Goal: Transaction & Acquisition: Purchase product/service

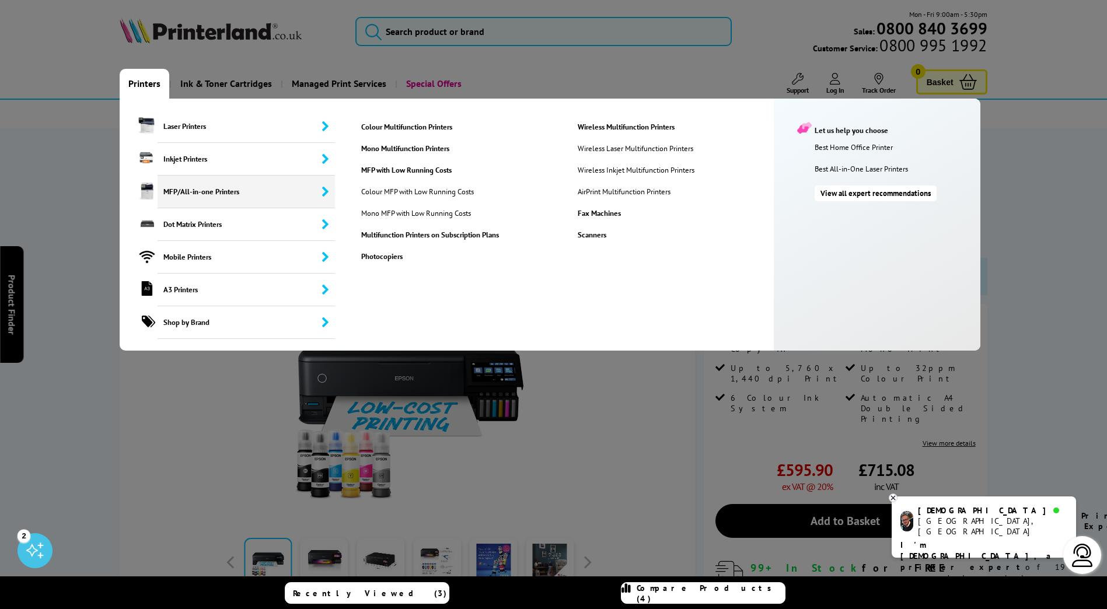
click at [277, 197] on span "MFP/All-in-one Printers" at bounding box center [246, 192] width 177 height 33
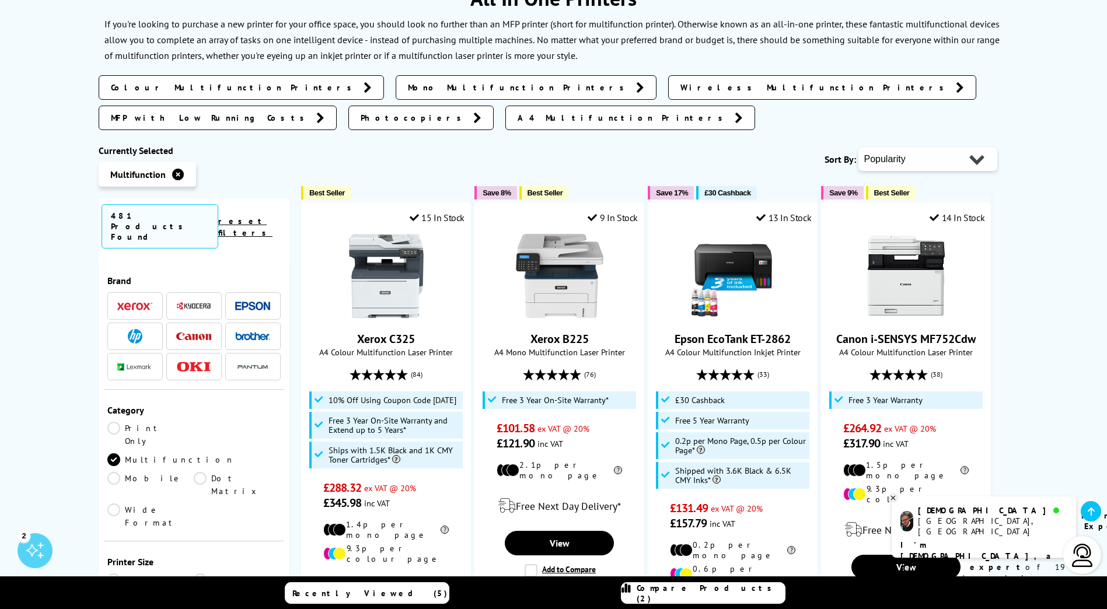
click at [188, 299] on span at bounding box center [193, 306] width 35 height 15
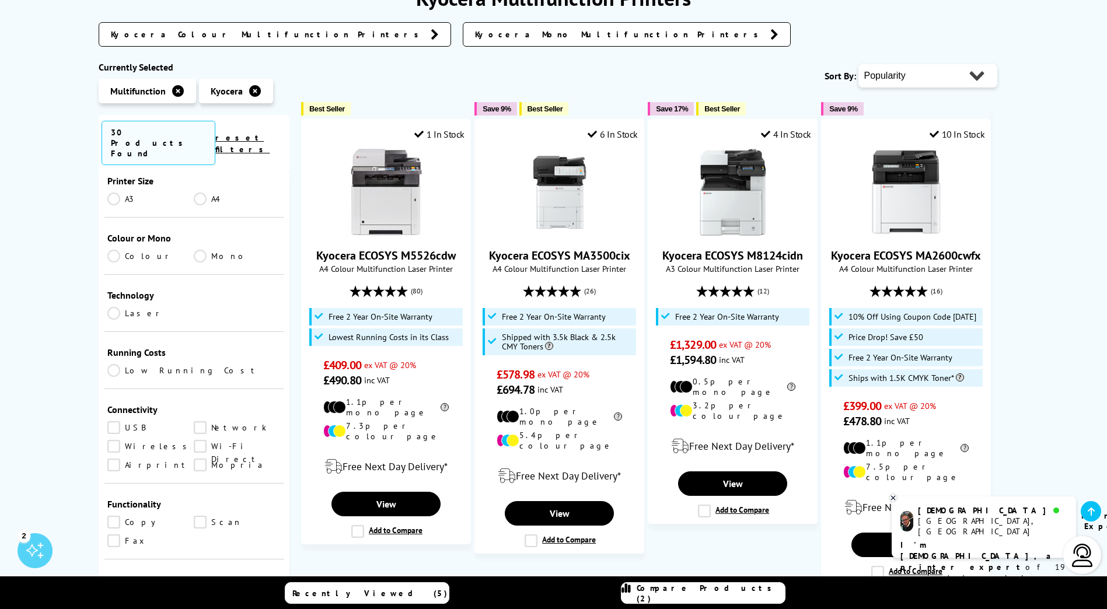
scroll to position [117, 0]
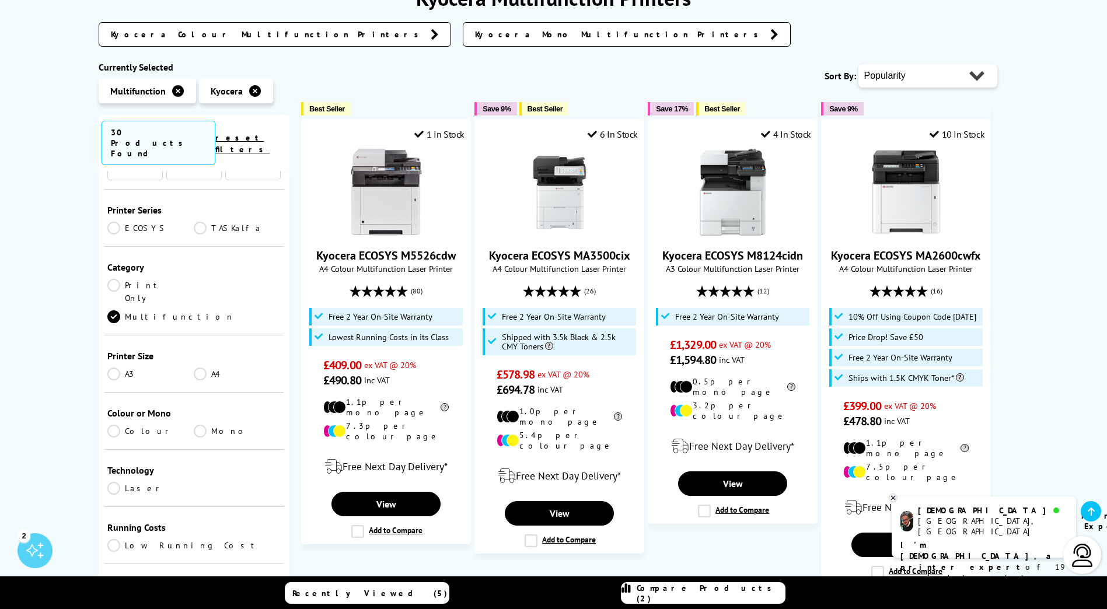
click at [113, 368] on link "A3" at bounding box center [150, 374] width 87 height 13
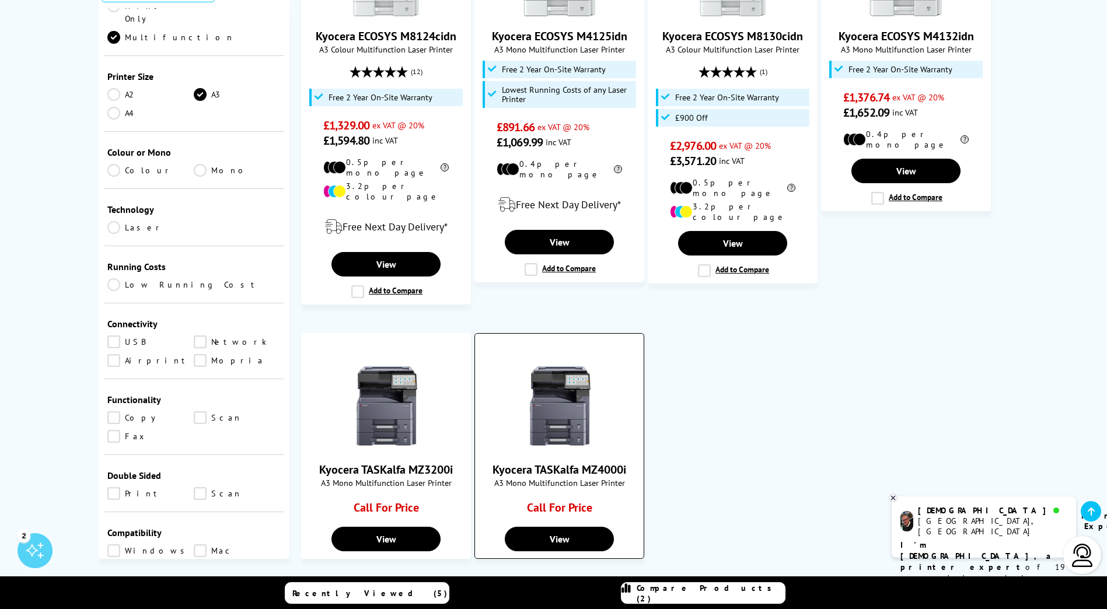
scroll to position [350, 0]
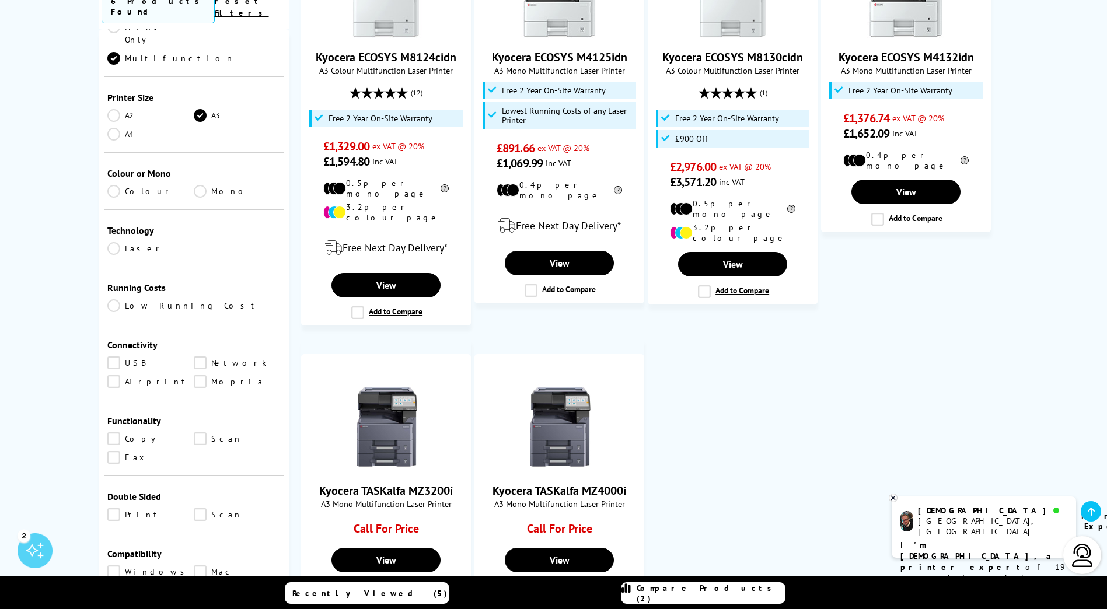
click at [116, 185] on link "Colour" at bounding box center [150, 191] width 87 height 13
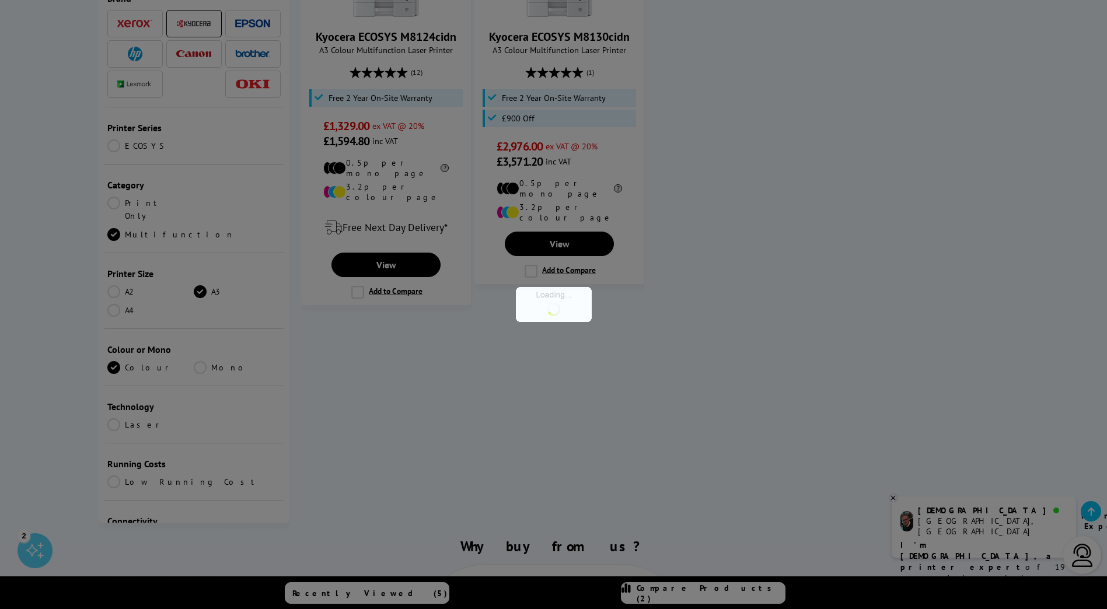
scroll to position [233, 0]
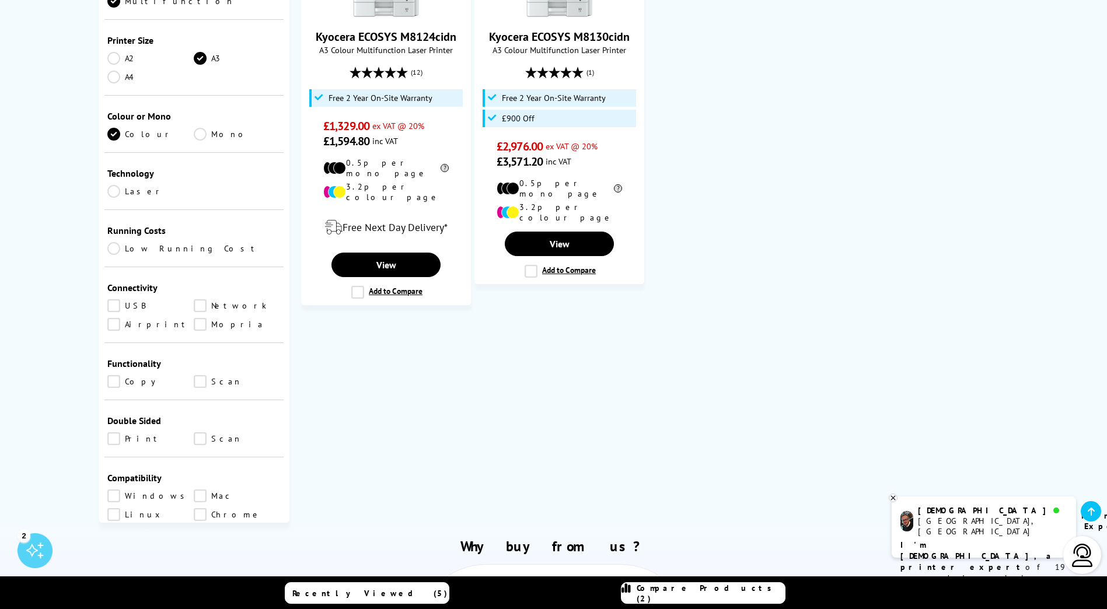
click at [116, 318] on link "Airprint" at bounding box center [150, 324] width 87 height 13
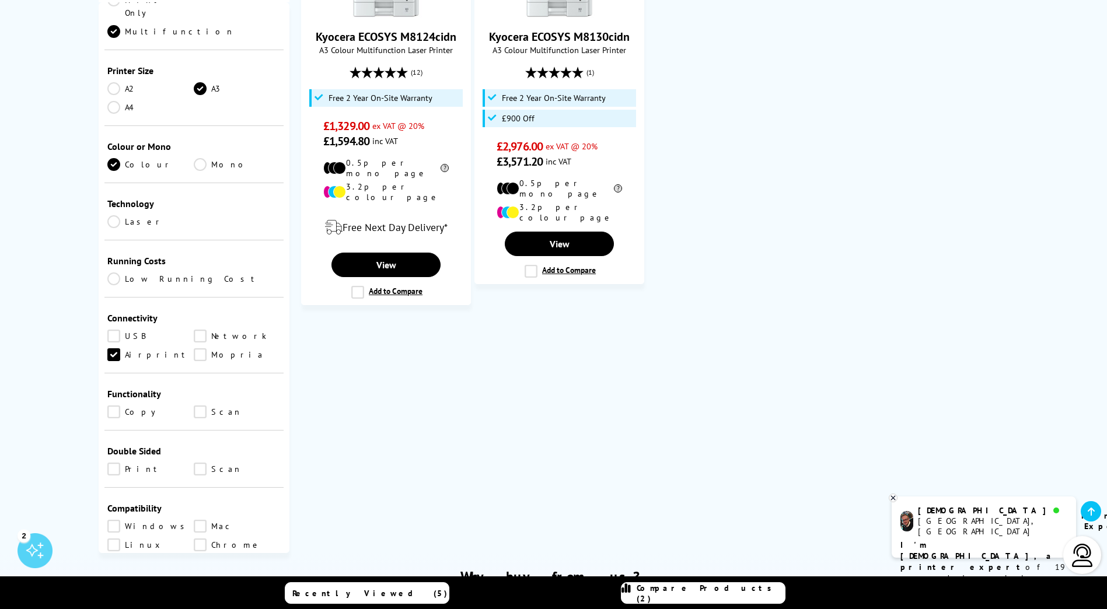
scroll to position [292, 0]
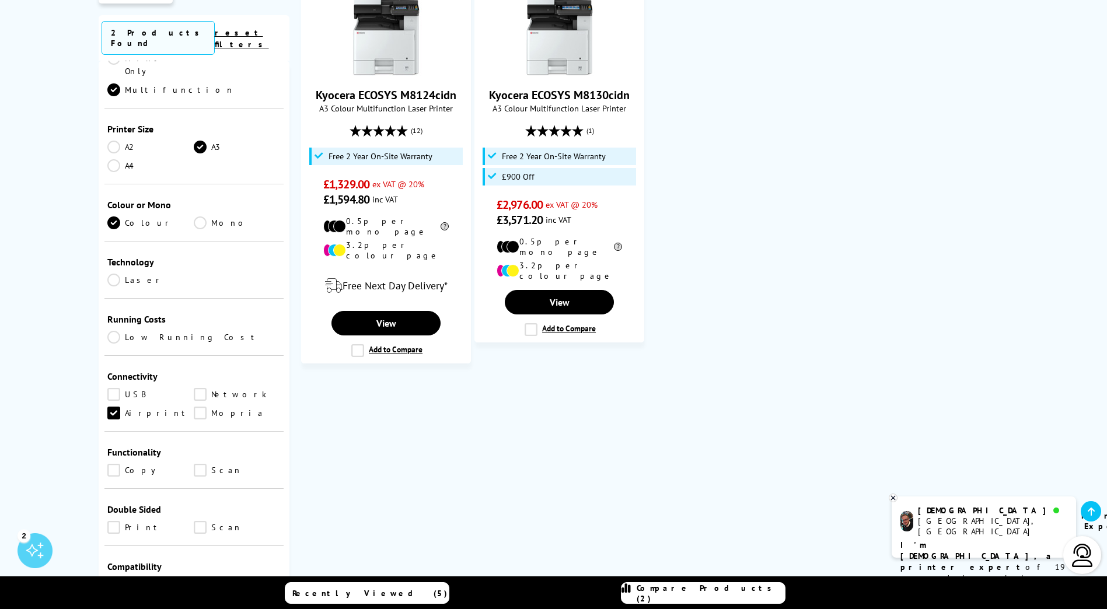
click at [907, 374] on div "Popularity Rating Price - Low to High Price - High to Low Running Costs - Low t…" at bounding box center [648, 256] width 719 height 711
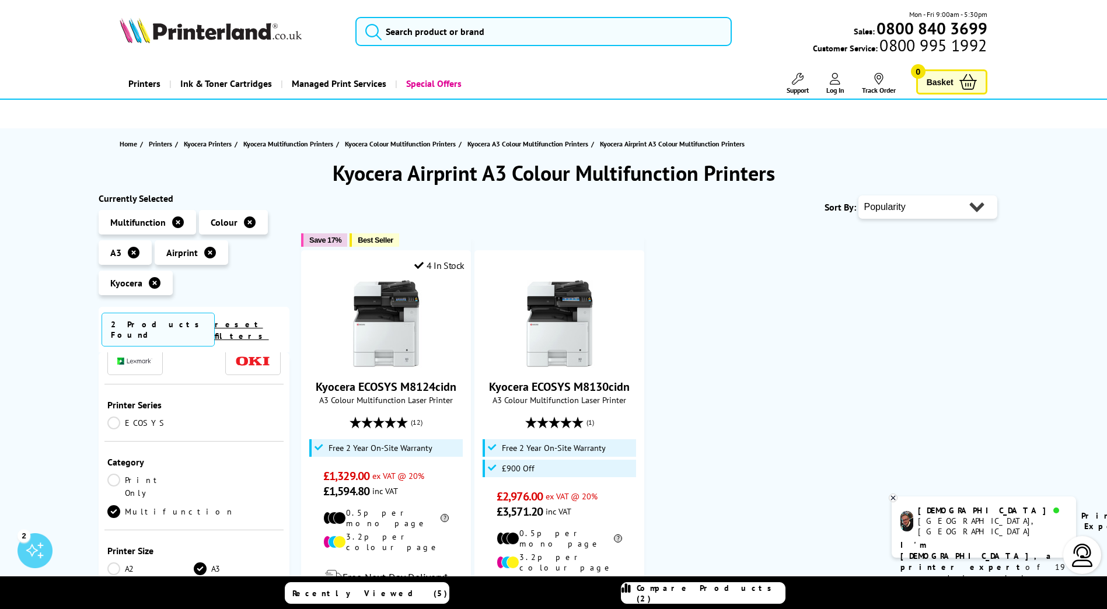
scroll to position [58, 0]
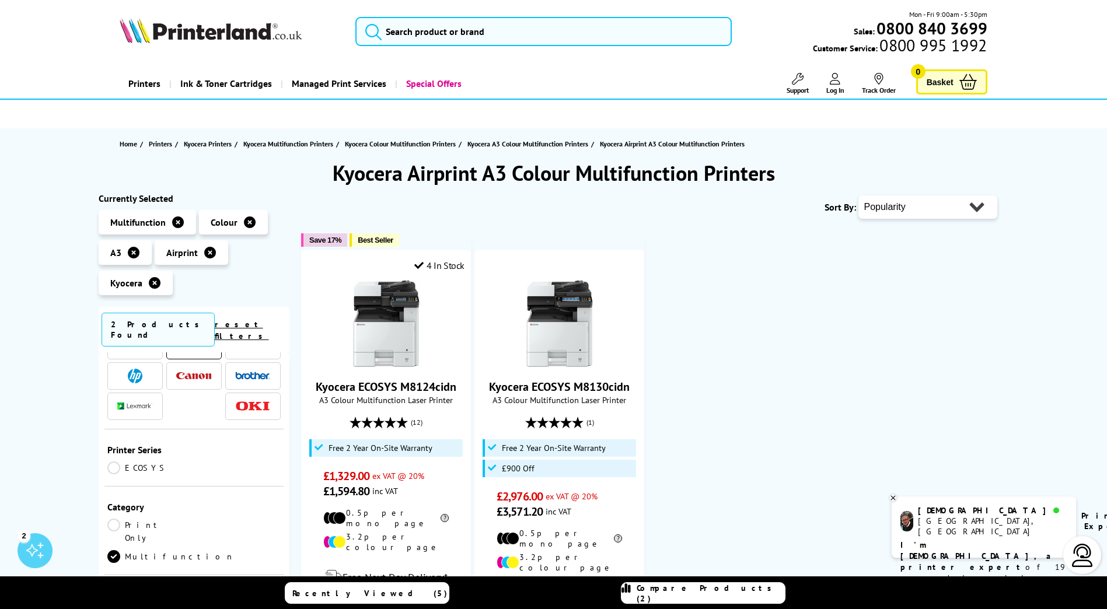
click at [156, 280] on icon at bounding box center [155, 283] width 12 height 12
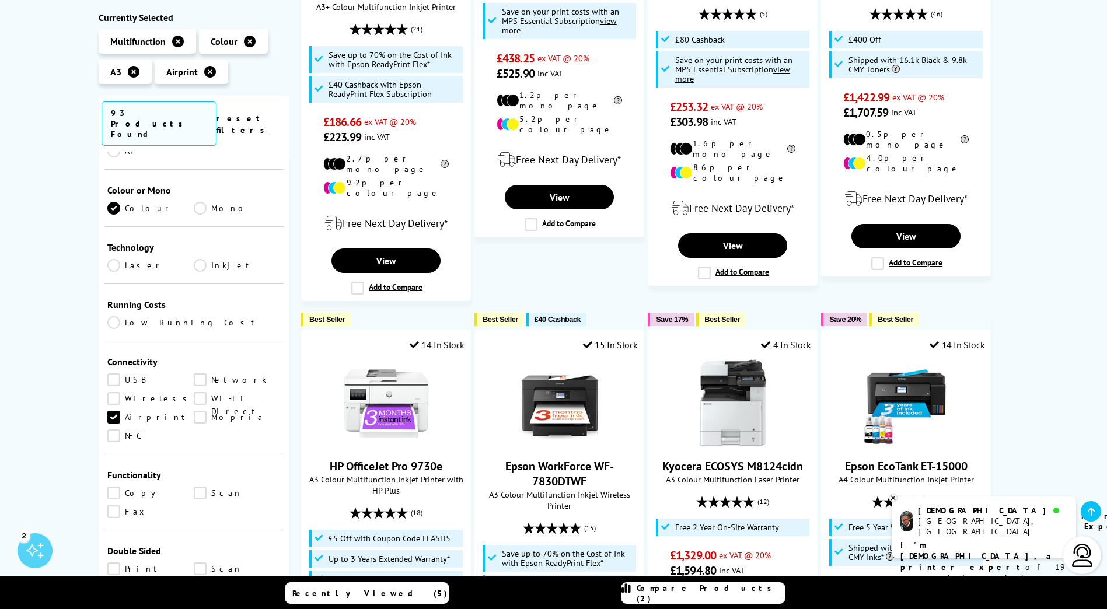
scroll to position [350, 0]
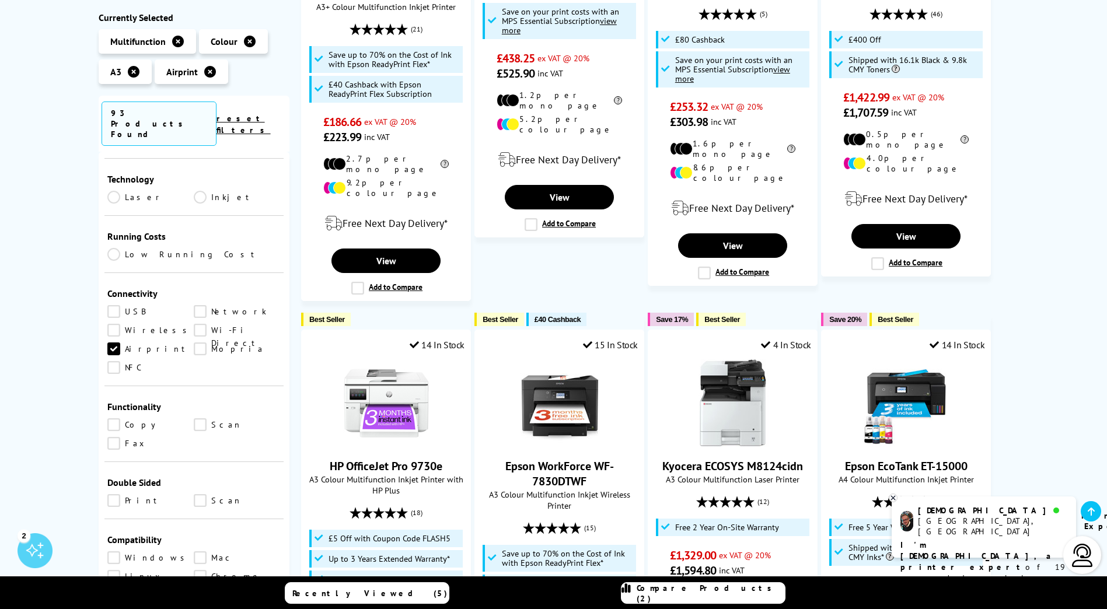
click at [197, 305] on ul "USB Network Wireless Wi-Fi Direct Airprint Mopria NFC" at bounding box center [194, 342] width 174 height 75
click at [200, 324] on link "Wi-Fi Direct" at bounding box center [237, 330] width 87 height 13
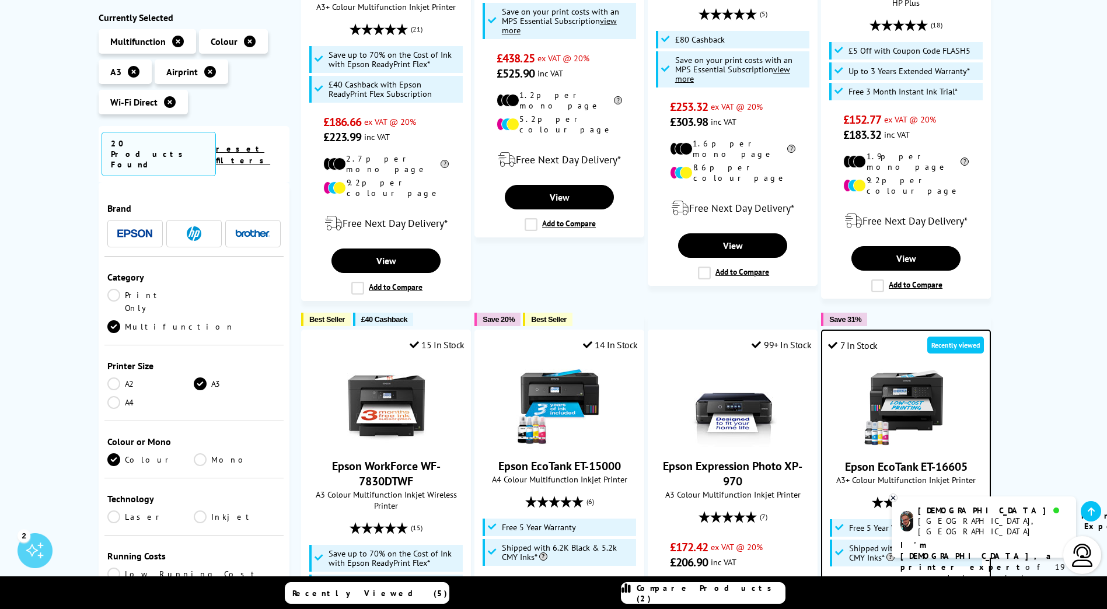
click at [198, 226] on img at bounding box center [194, 233] width 15 height 15
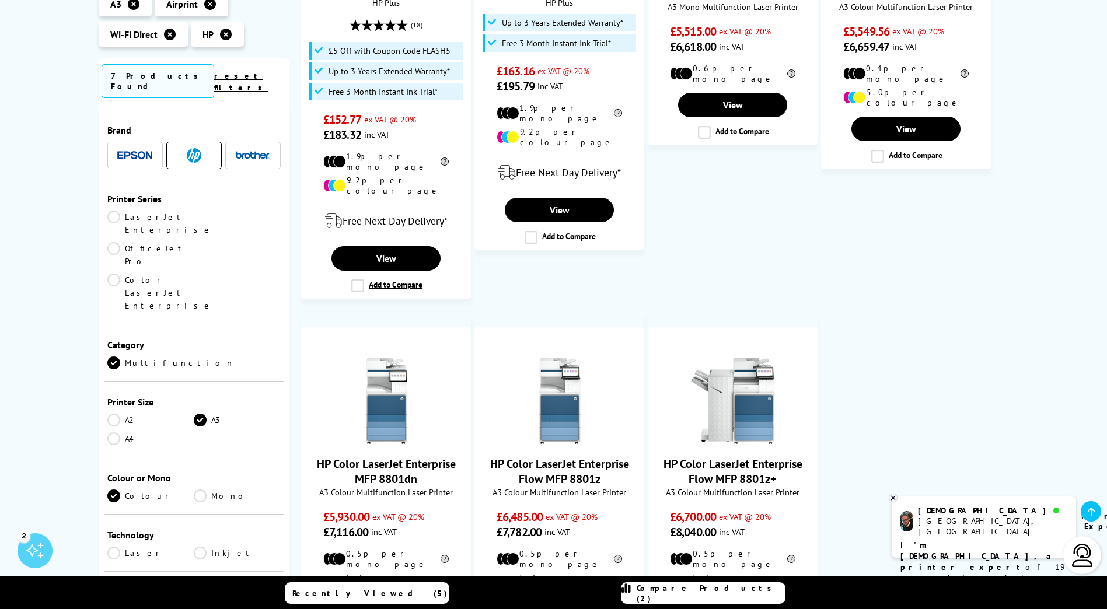
scroll to position [175, 0]
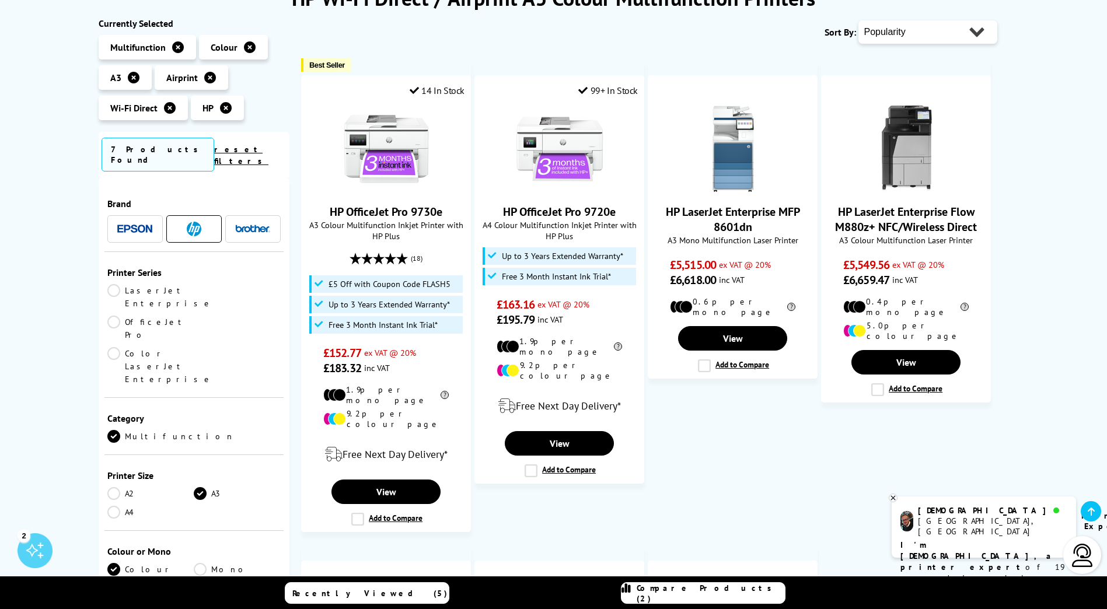
click at [263, 225] on img at bounding box center [252, 229] width 35 height 8
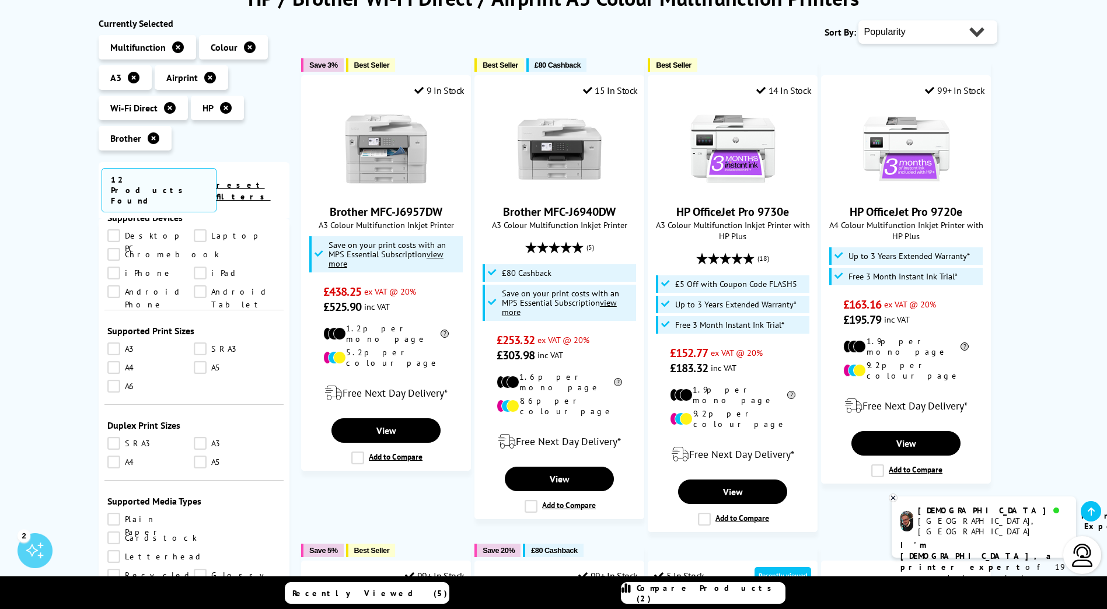
scroll to position [584, 0]
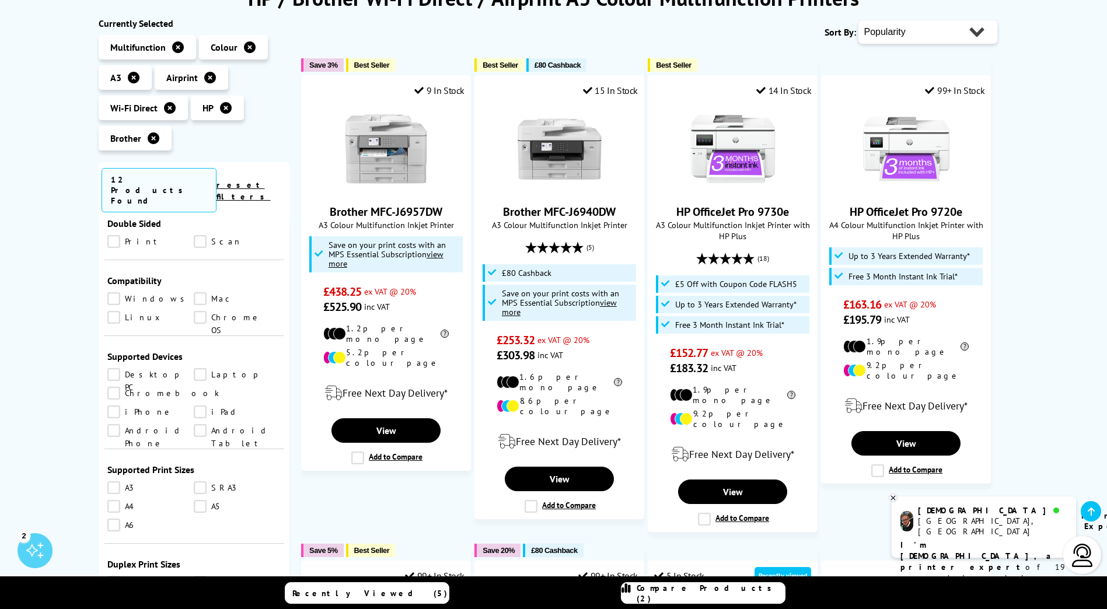
click at [111, 481] on link "A3" at bounding box center [150, 487] width 87 height 13
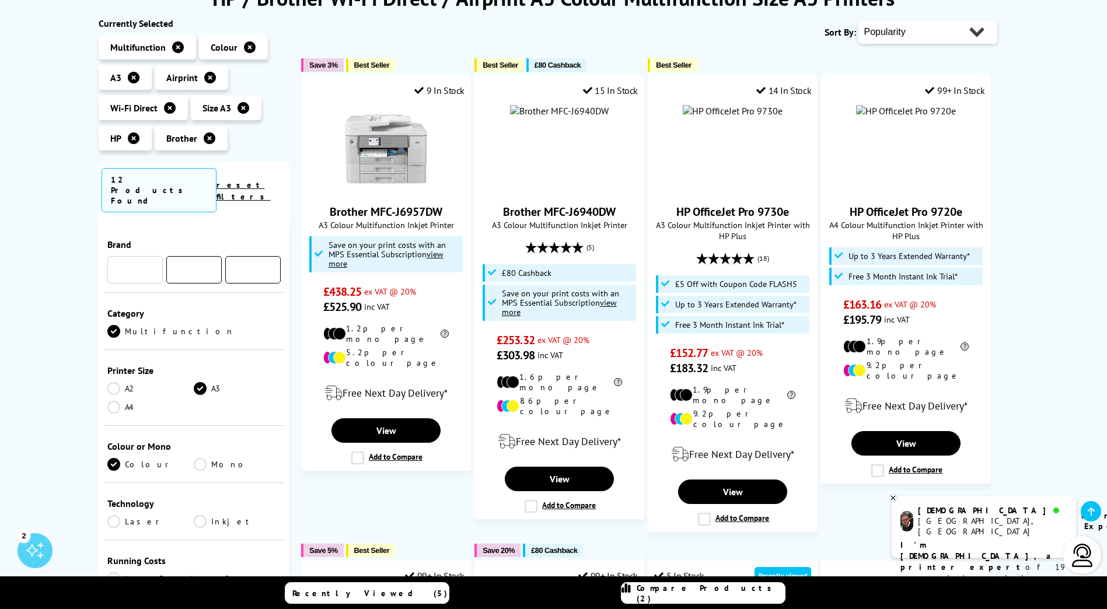
scroll to position [584, 0]
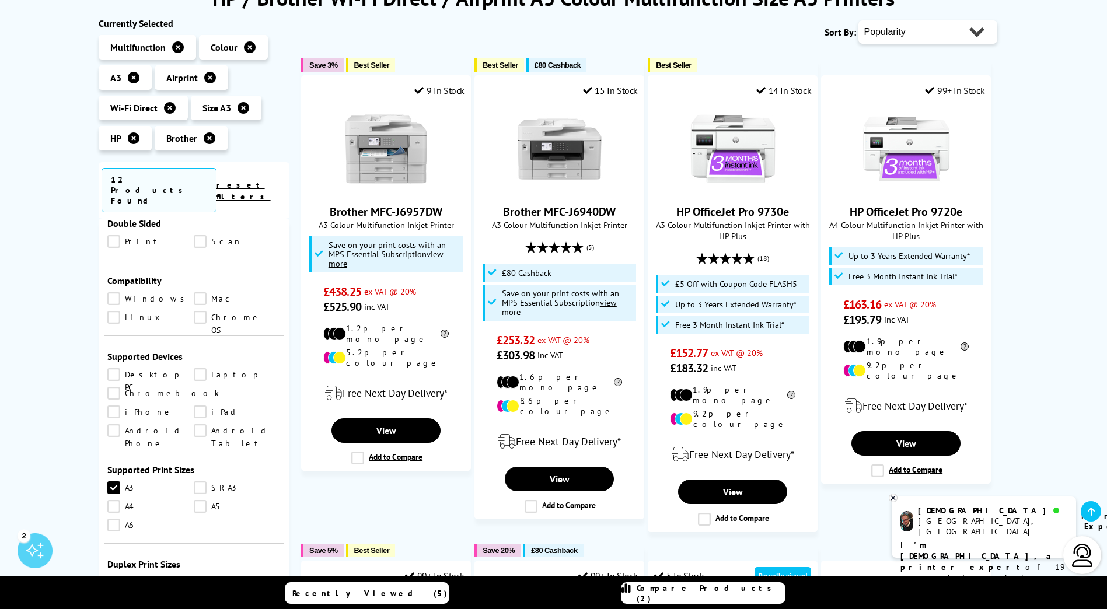
click at [112, 500] on link "A4" at bounding box center [150, 506] width 87 height 13
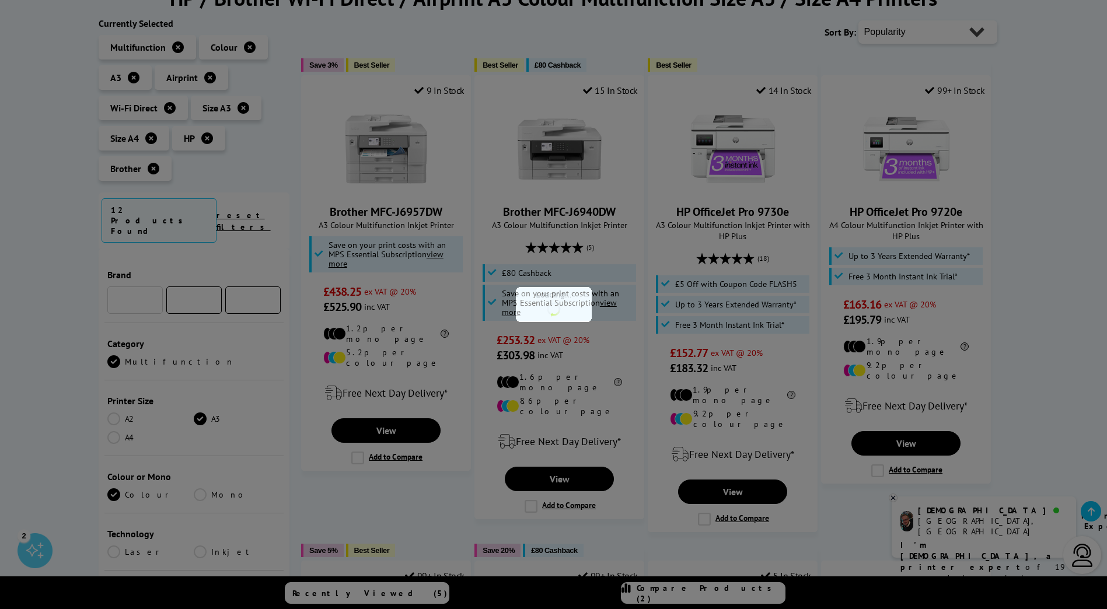
scroll to position [584, 0]
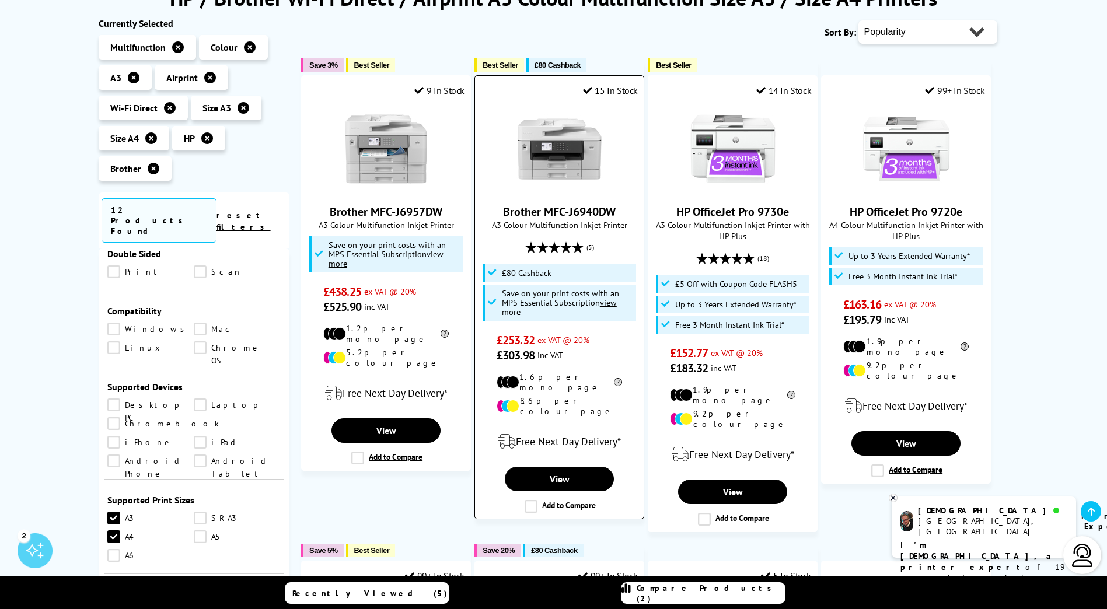
click at [581, 207] on link "Brother MFC-J6940DW" at bounding box center [559, 211] width 113 height 15
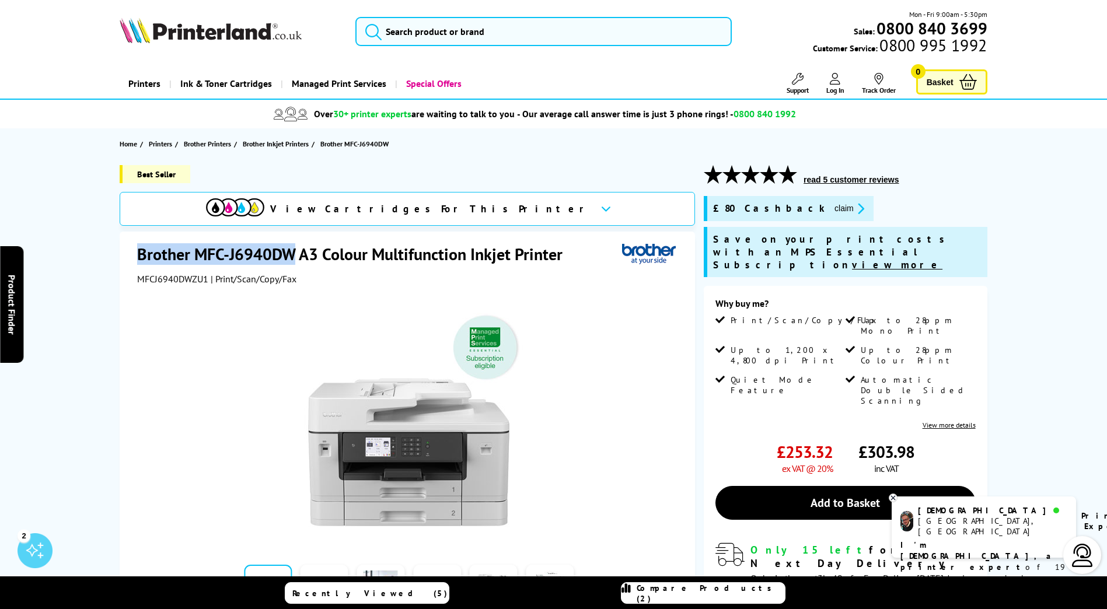
drag, startPoint x: 137, startPoint y: 253, endPoint x: 295, endPoint y: 253, distance: 158.1
click at [295, 253] on div "Brother MFC-J6940DW A3 Colour Multifunction Inkjet Printer MFCJ6940DWZU1 | Prin…" at bounding box center [407, 486] width 575 height 509
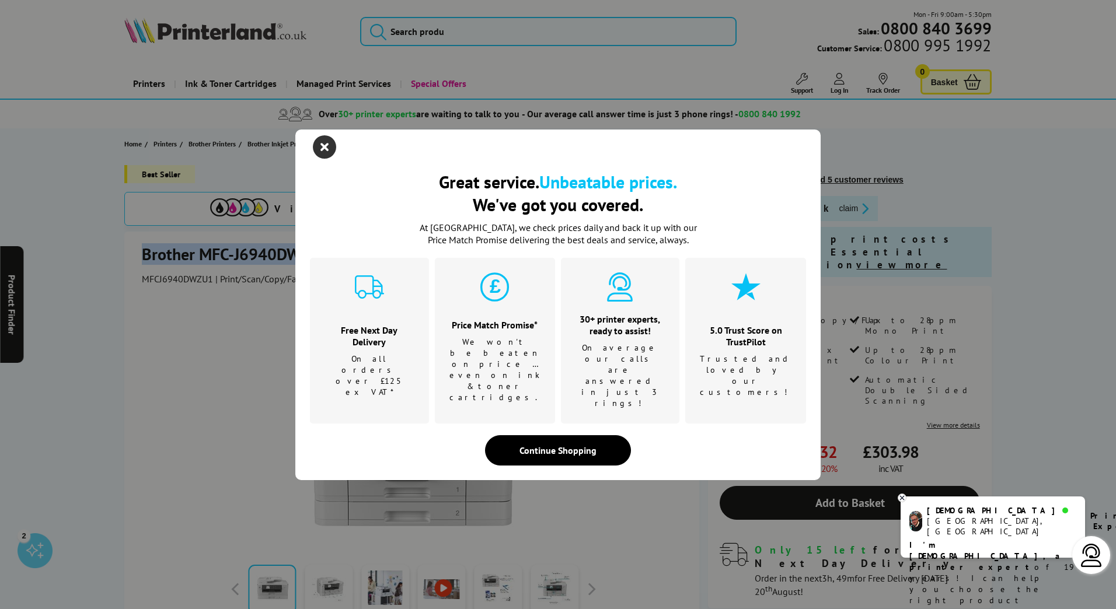
click at [326, 159] on icon "close modal" at bounding box center [324, 146] width 23 height 23
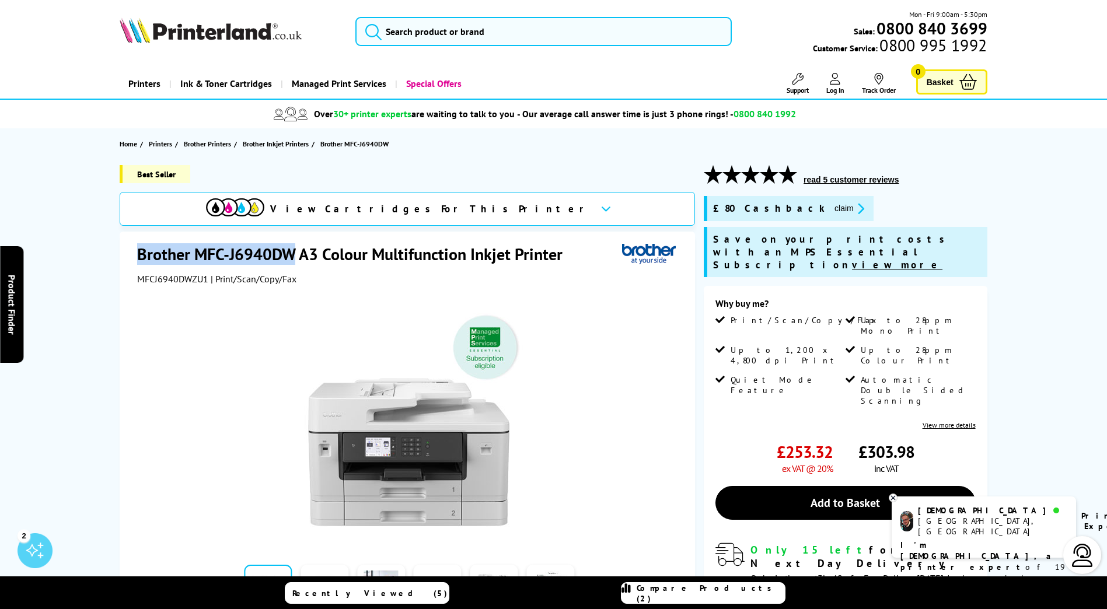
copy h1 "Brother MFC-J6940DW"
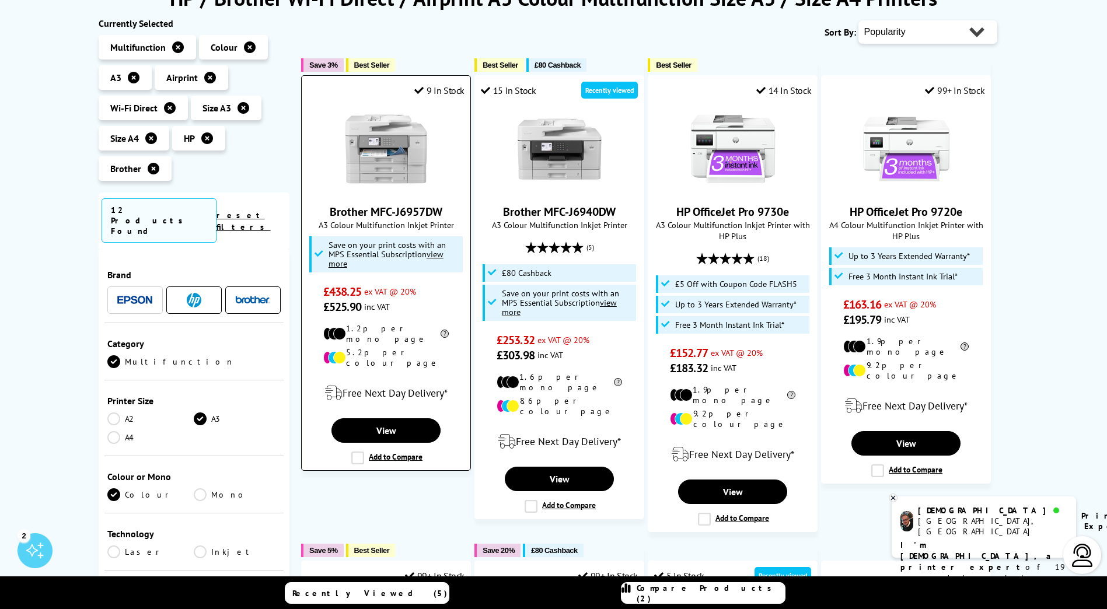
click at [397, 214] on link "Brother MFC-J6957DW" at bounding box center [386, 211] width 113 height 15
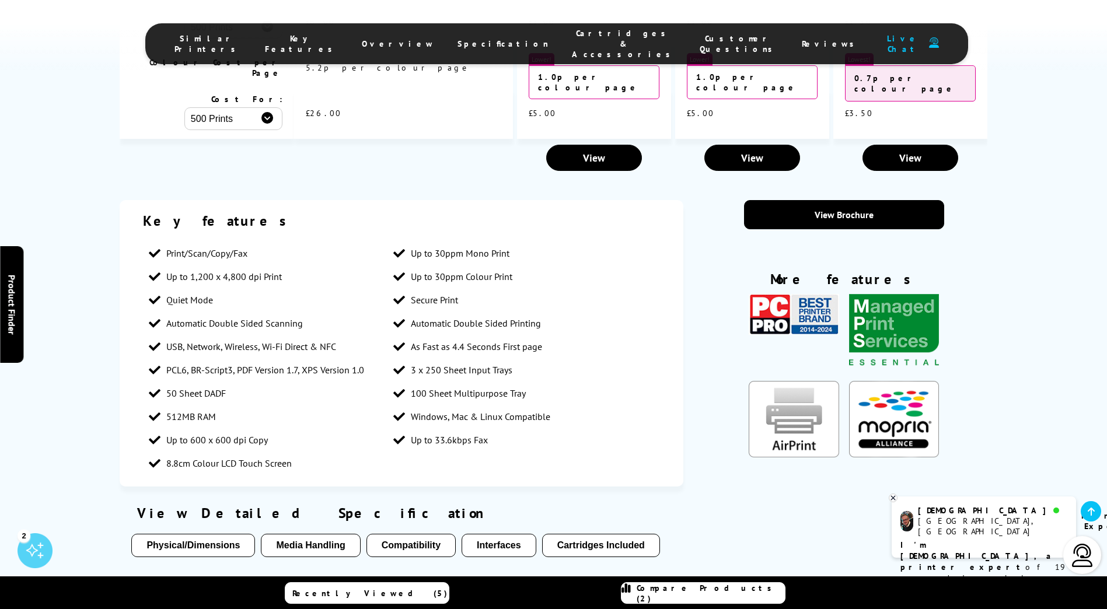
scroll to position [1634, 0]
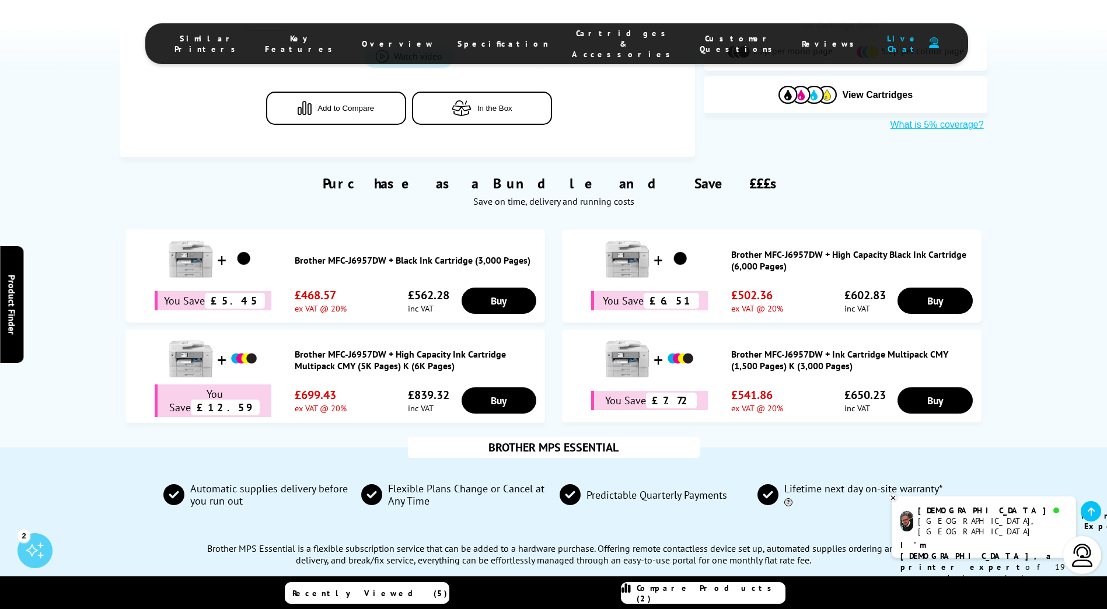
click at [465, 39] on span "Specification" at bounding box center [503, 44] width 91 height 11
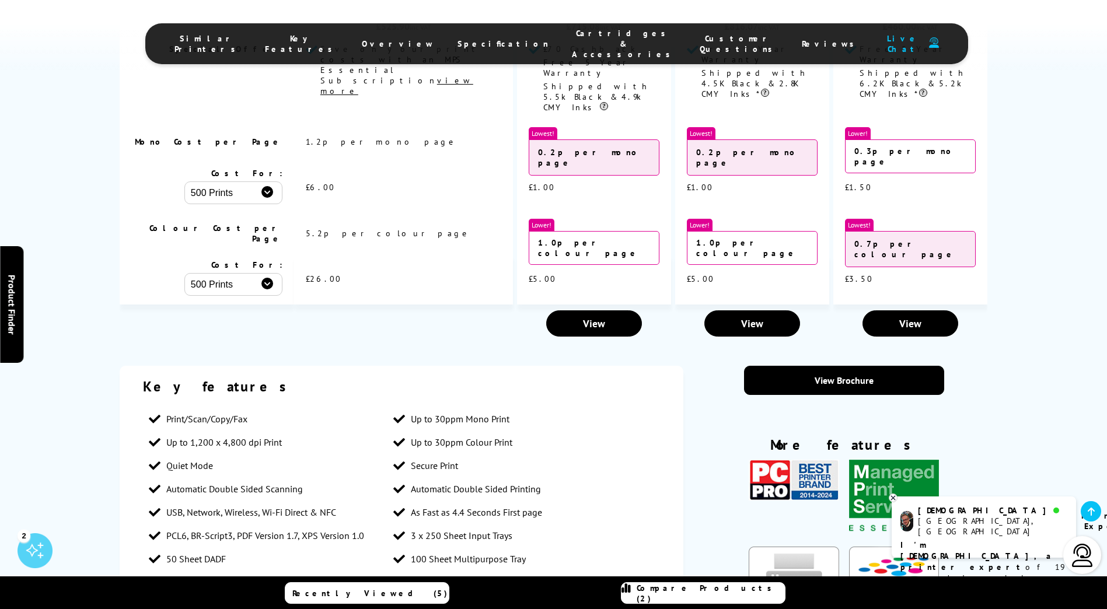
scroll to position [949, 0]
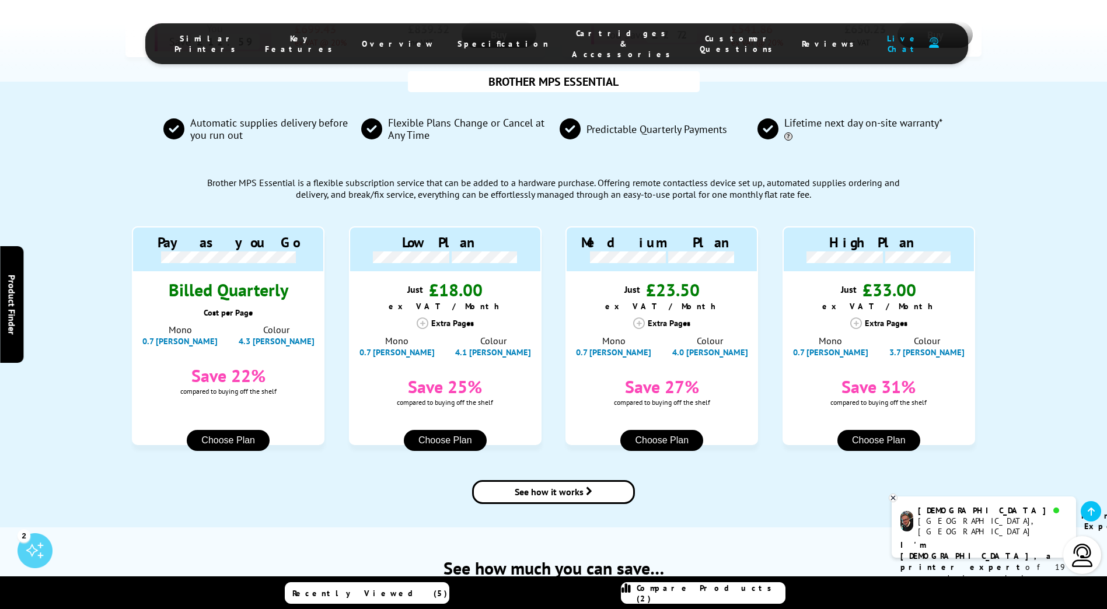
drag, startPoint x: 134, startPoint y: 306, endPoint x: 115, endPoint y: 37, distance: 269.7
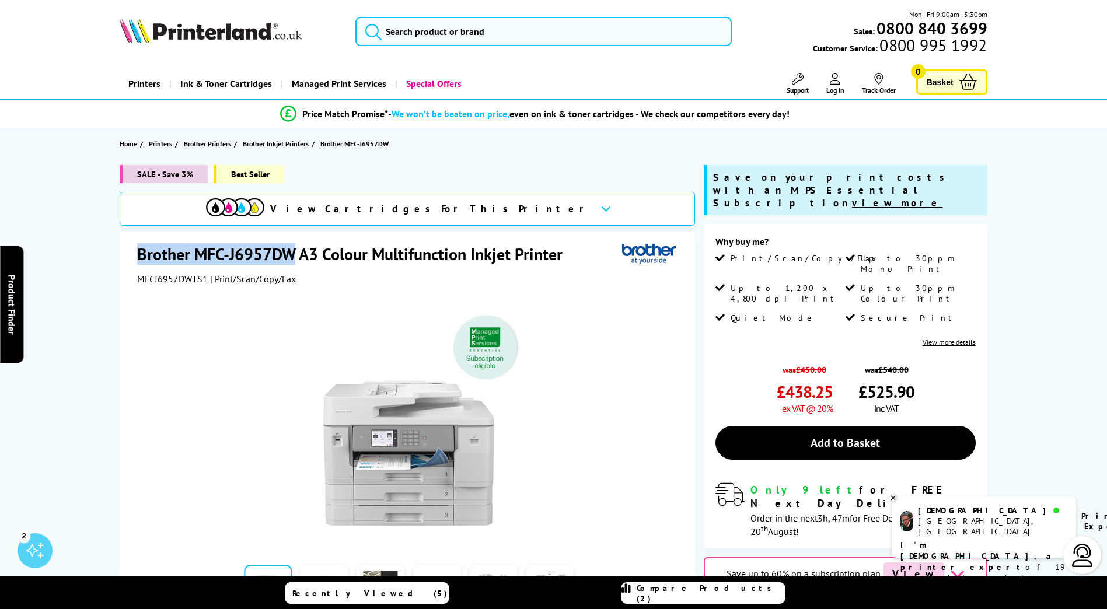
drag, startPoint x: 296, startPoint y: 250, endPoint x: 94, endPoint y: 250, distance: 201.9
click at [94, 250] on div "SALE - Save 3% Best Seller View Cartridges For This Printer Brother MFC-J6957DW…" at bounding box center [554, 452] width 934 height 575
copy h1 "Brother MFC-J6957DW"
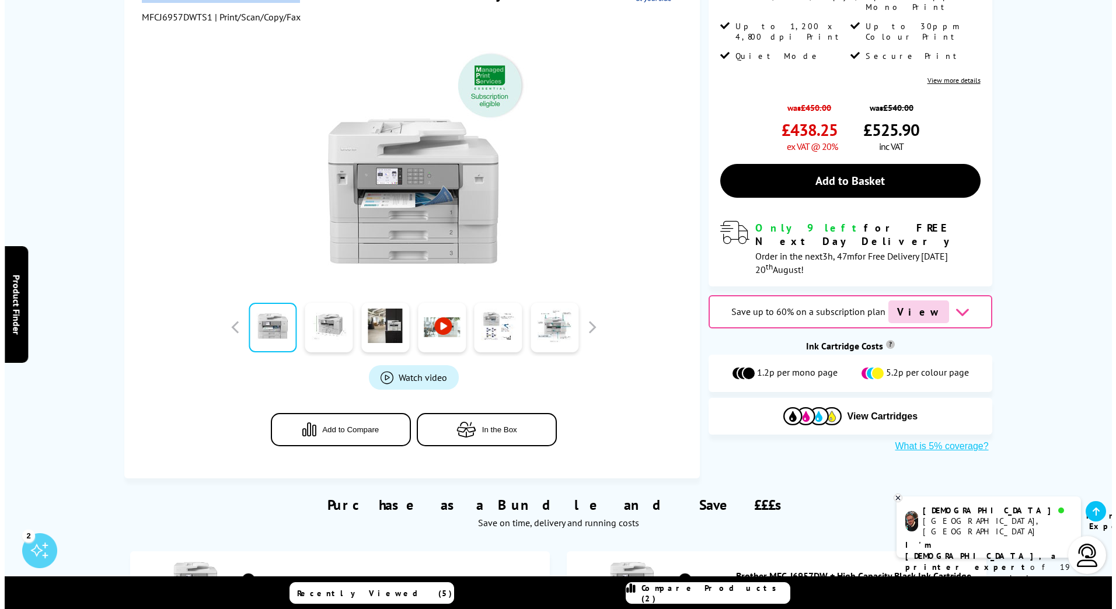
scroll to position [175, 0]
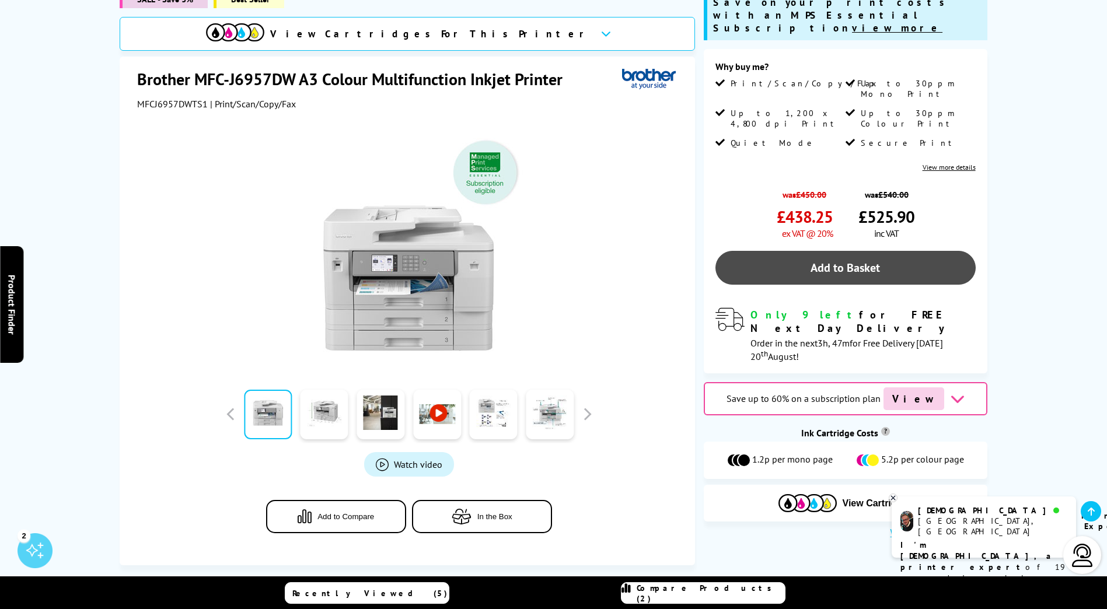
click at [863, 251] on link "Add to Basket" at bounding box center [845, 268] width 260 height 34
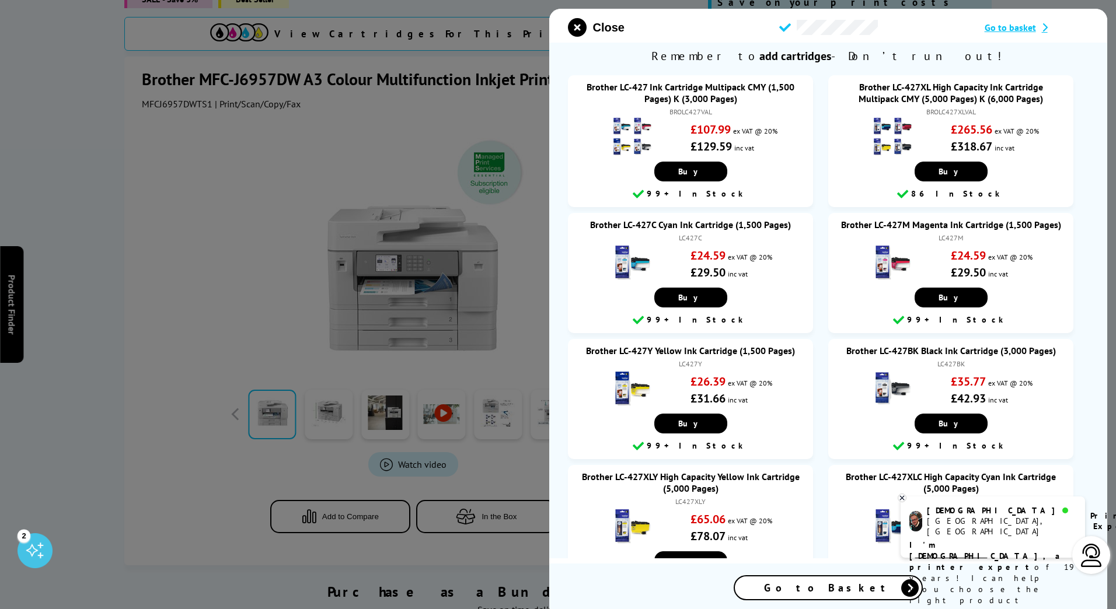
click at [1006, 29] on span "Go to basket" at bounding box center [1009, 28] width 51 height 12
